Goal: Information Seeking & Learning: Check status

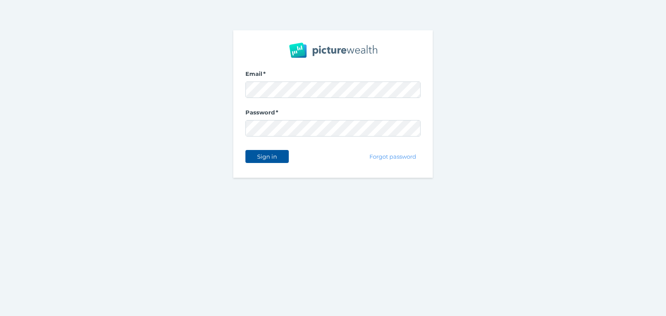
click at [263, 159] on span "Sign in" at bounding box center [266, 156] width 27 height 7
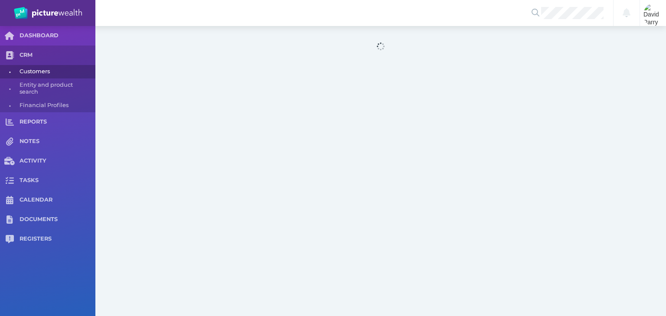
select select "25"
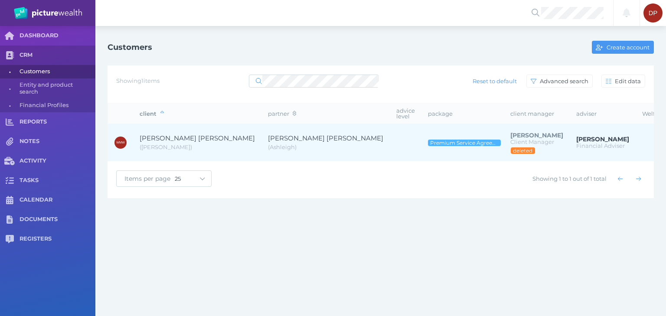
click at [168, 134] on span "[PERSON_NAME] [PERSON_NAME]" at bounding box center [197, 138] width 115 height 8
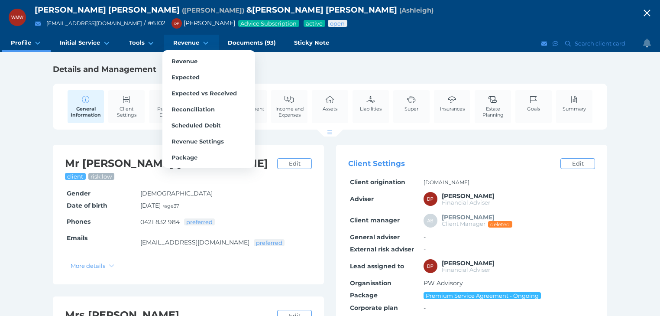
click at [174, 42] on span "Revenue" at bounding box center [186, 42] width 26 height 7
select select "25"
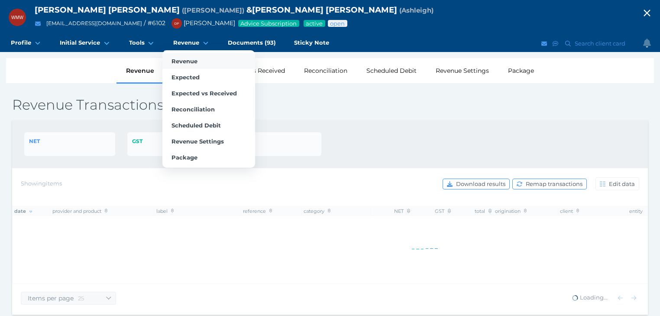
click at [177, 61] on span "Revenue" at bounding box center [185, 61] width 26 height 7
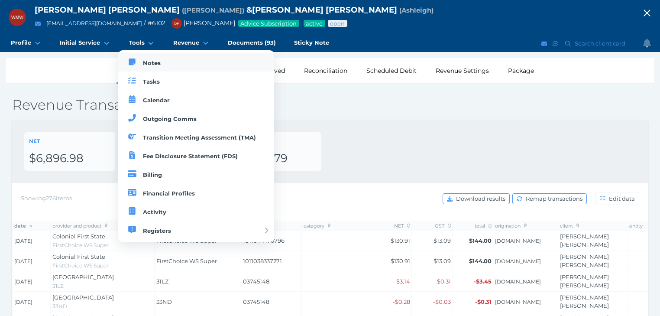
click at [154, 66] on span "Notes" at bounding box center [152, 62] width 18 height 7
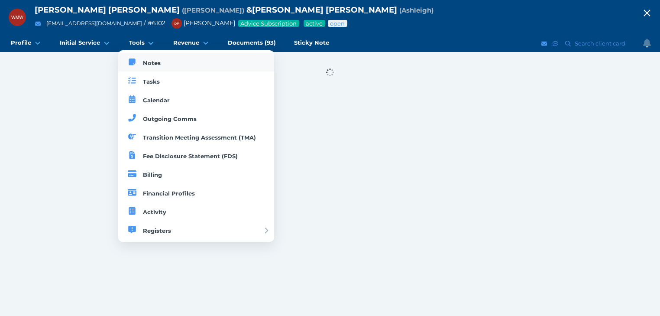
select select "50"
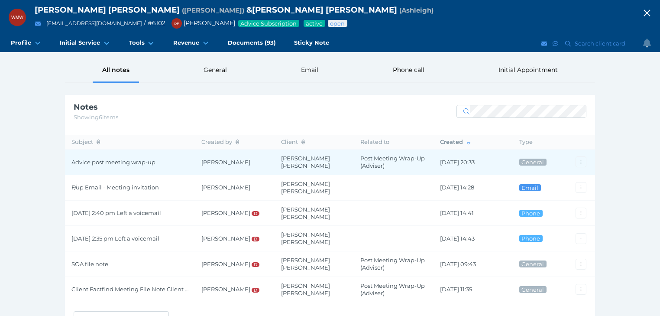
scroll to position [7, 0]
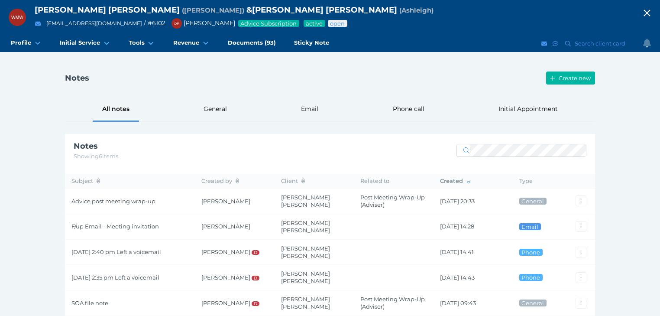
click at [650, 13] on icon "button" at bounding box center [647, 13] width 7 height 7
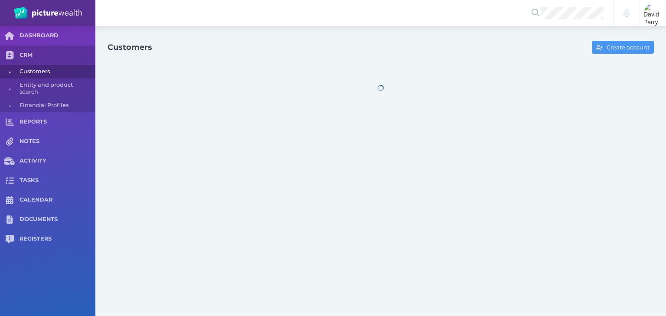
select select "25"
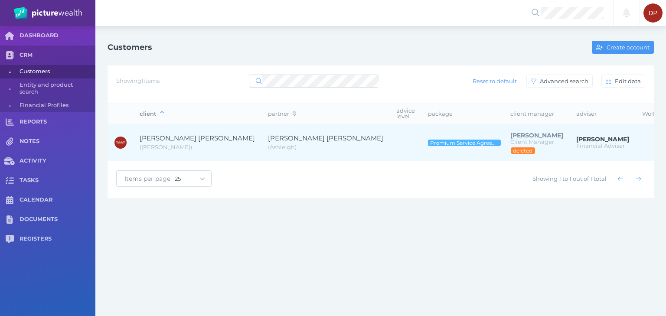
click at [280, 134] on span "[PERSON_NAME] [PERSON_NAME]" at bounding box center [325, 138] width 115 height 8
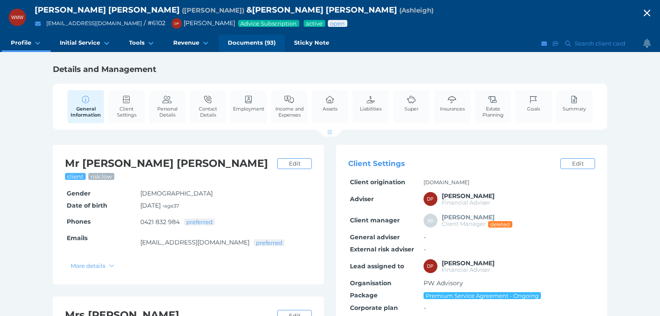
click at [244, 42] on span "Documents (93)" at bounding box center [252, 42] width 48 height 7
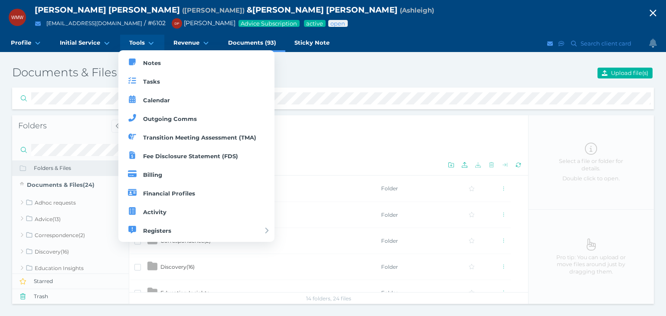
click at [135, 39] on span "Tools" at bounding box center [137, 42] width 16 height 7
click at [141, 79] on link "Tasks" at bounding box center [196, 81] width 156 height 19
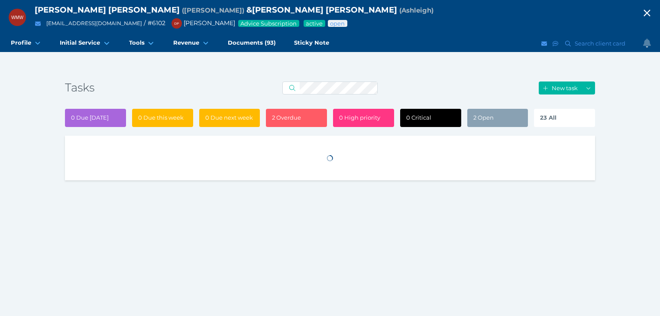
select select "50"
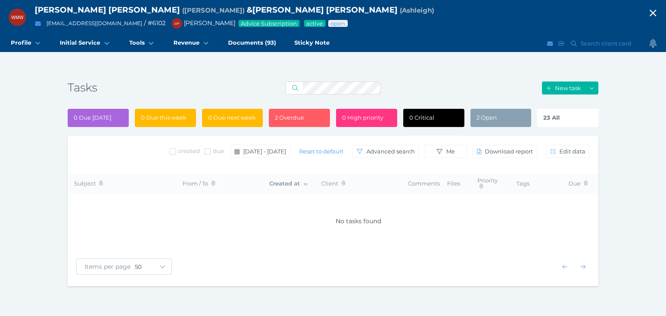
click at [553, 114] on span "23 All" at bounding box center [551, 117] width 16 height 7
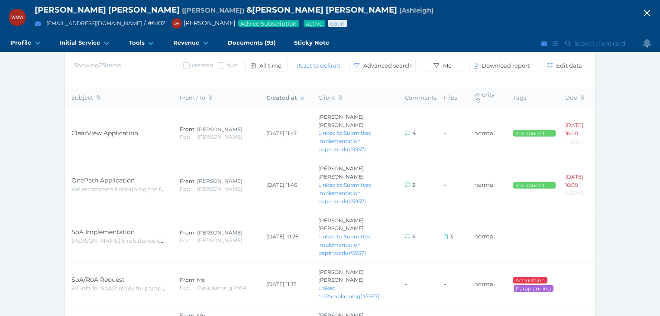
scroll to position [110, 0]
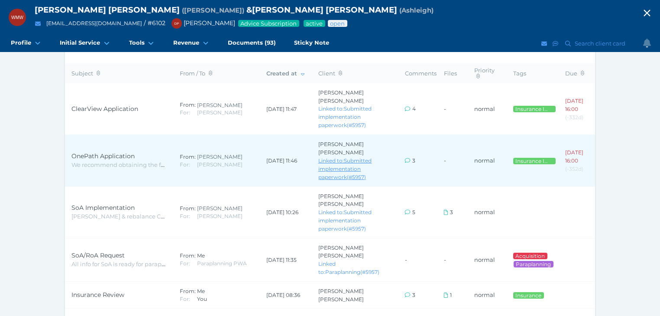
click at [358, 157] on link "Linked to: Submitted implementation paperwork (# 5957 )" at bounding box center [345, 168] width 53 height 23
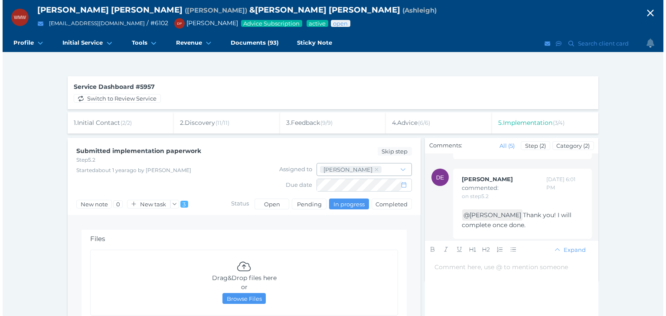
scroll to position [480, 0]
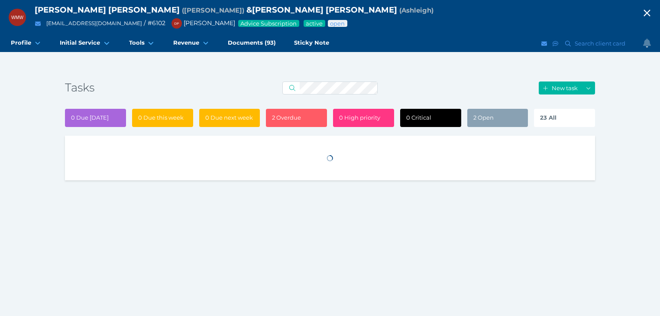
select select "50"
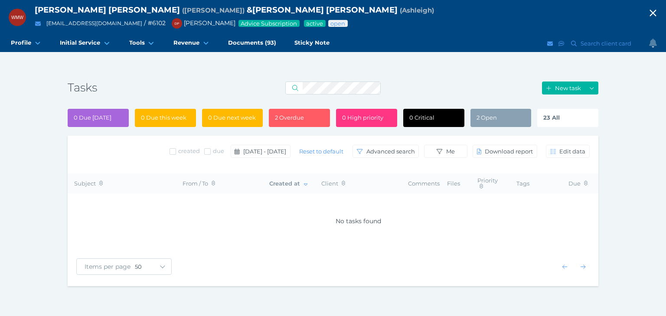
click at [559, 118] on div "23 All" at bounding box center [567, 118] width 61 height 18
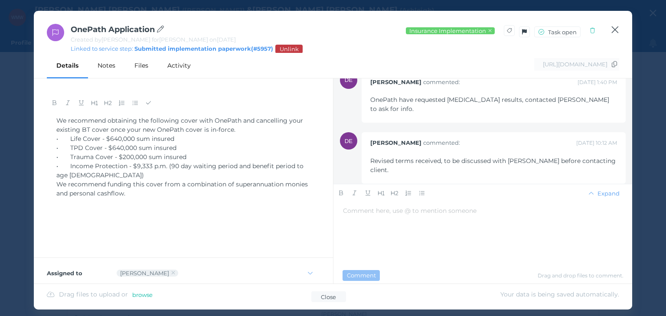
click at [616, 31] on icon "button" at bounding box center [614, 29] width 7 height 7
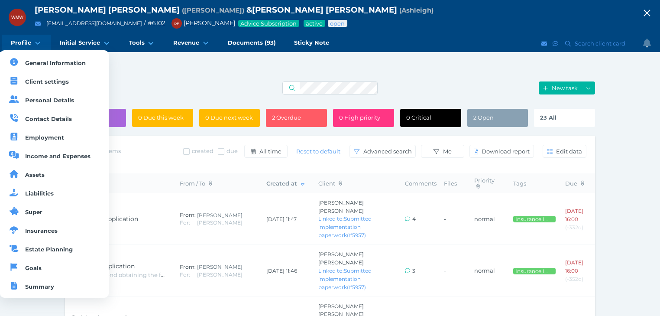
click at [18, 43] on span "Profile" at bounding box center [21, 42] width 20 height 7
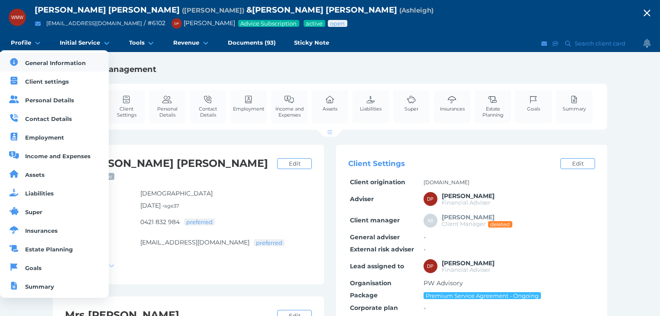
click at [31, 62] on span "General Information" at bounding box center [55, 62] width 61 height 7
